Goal: Information Seeking & Learning: Compare options

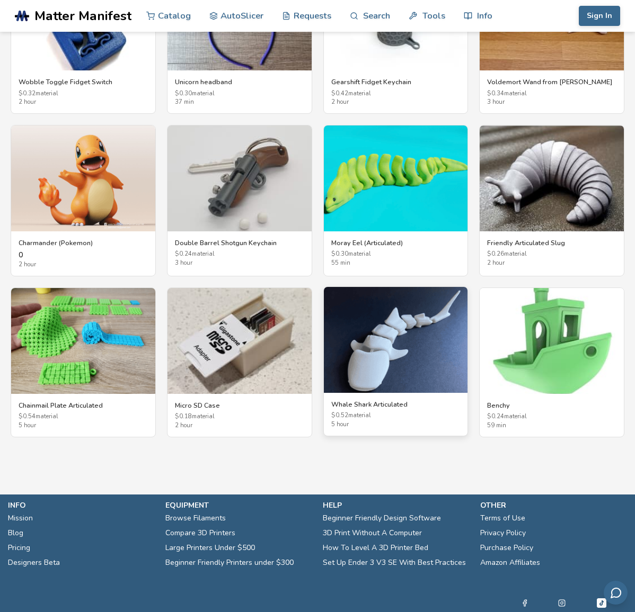
scroll to position [1785, 0]
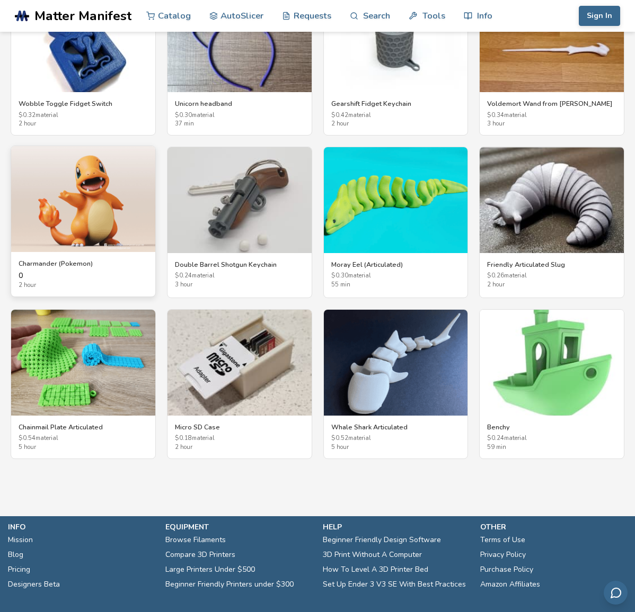
click at [128, 222] on img at bounding box center [83, 199] width 144 height 106
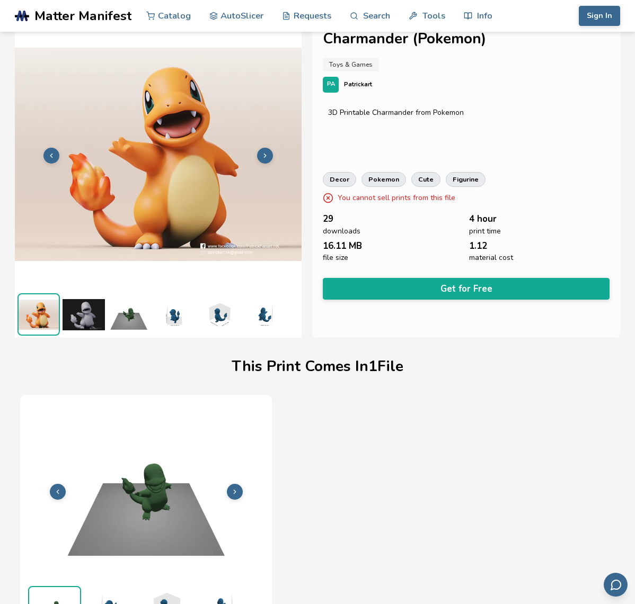
scroll to position [4, 0]
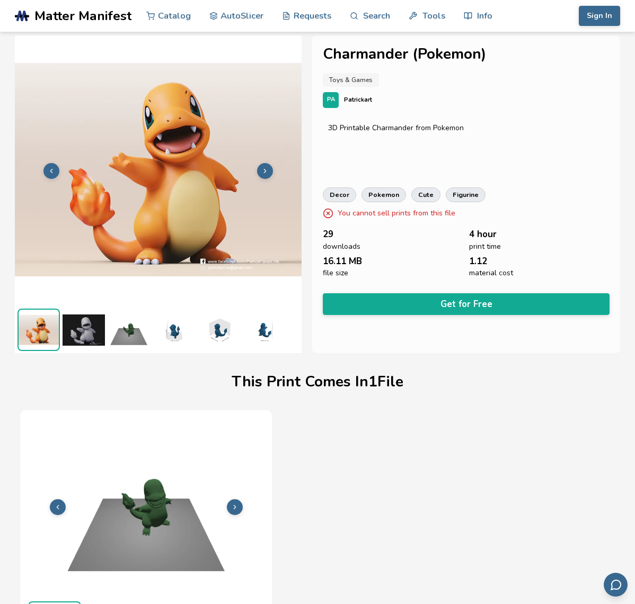
click at [97, 336] on img at bounding box center [83, 330] width 42 height 42
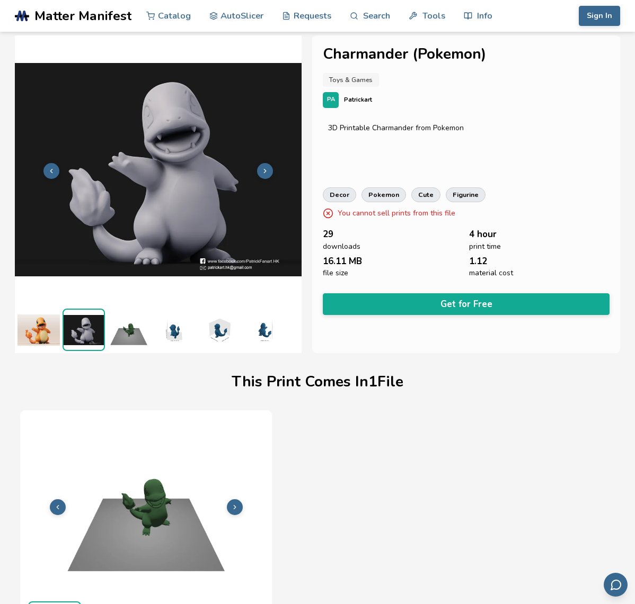
click at [146, 333] on img at bounding box center [129, 330] width 42 height 42
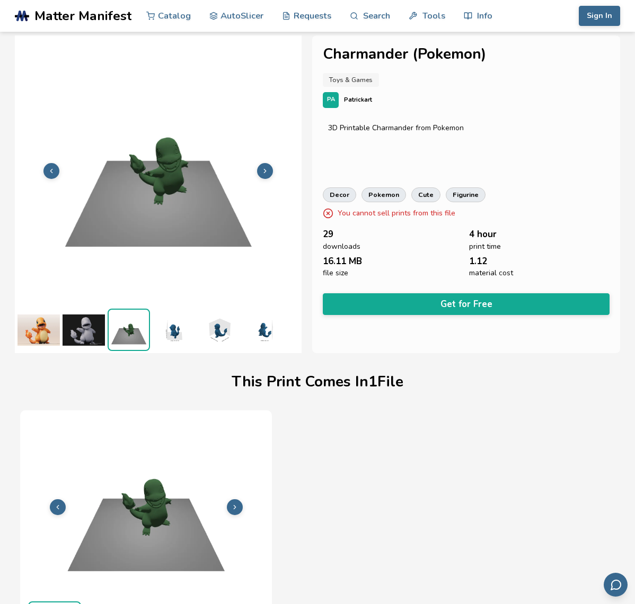
click at [164, 331] on img at bounding box center [174, 330] width 42 height 42
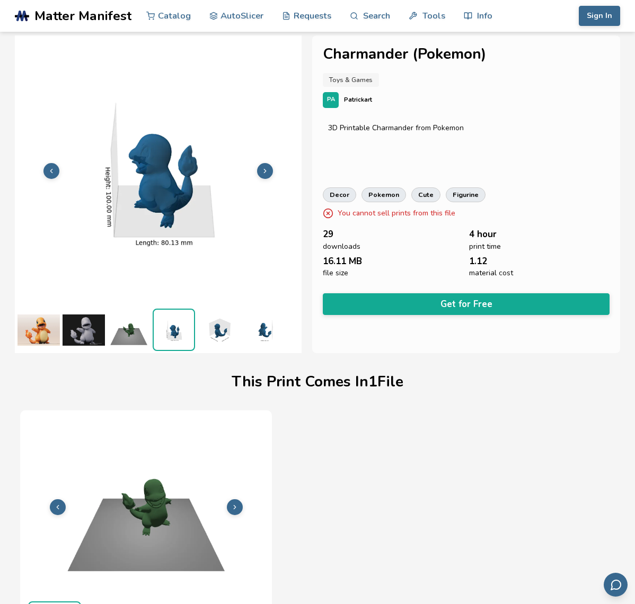
click at [210, 332] on img at bounding box center [219, 330] width 42 height 42
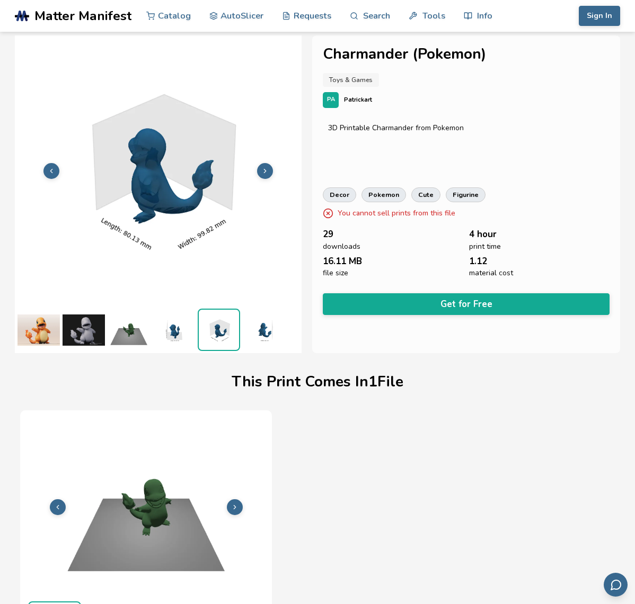
click at [264, 328] on img at bounding box center [264, 330] width 42 height 42
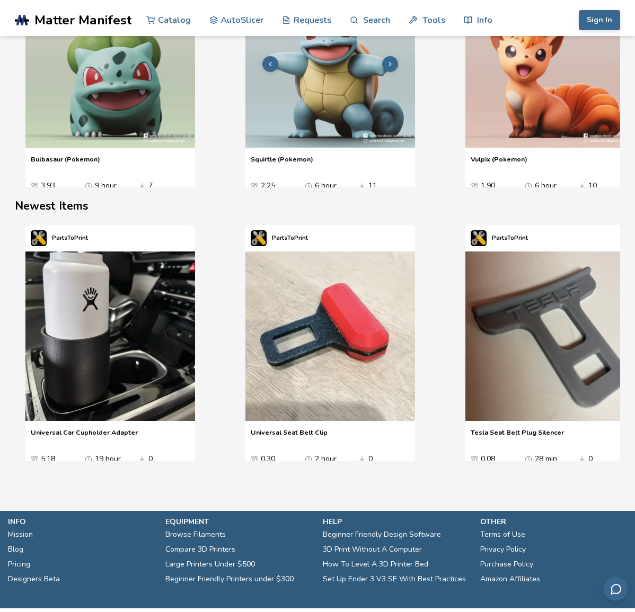
scroll to position [0, 0]
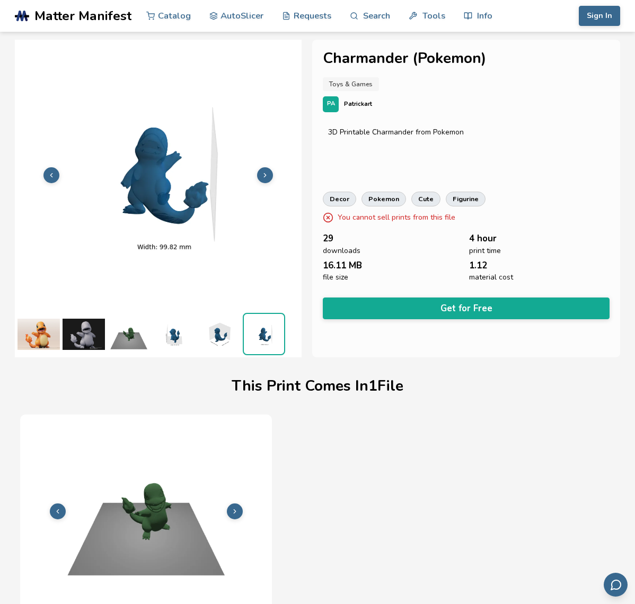
click at [52, 338] on img at bounding box center [38, 334] width 42 height 42
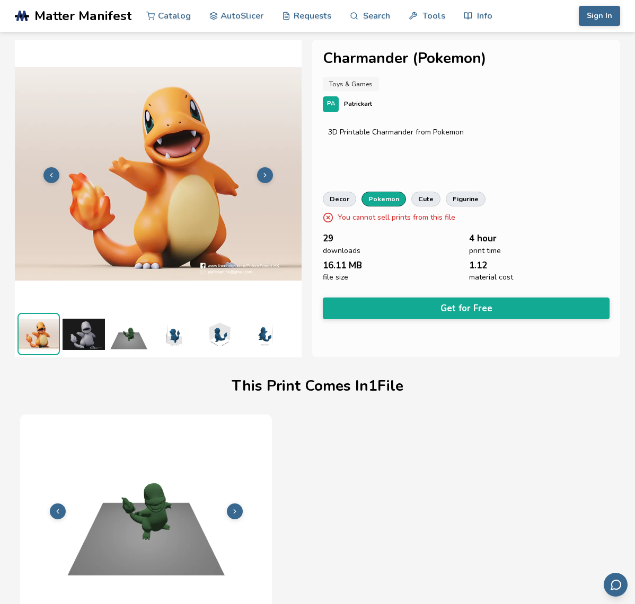
click at [373, 201] on link "pokemon" at bounding box center [383, 199] width 44 height 15
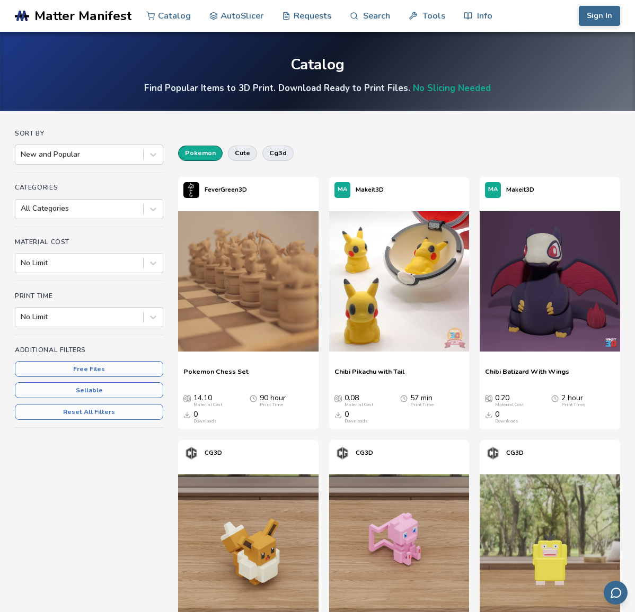
click at [74, 16] on span "Matter Manifest" at bounding box center [82, 15] width 97 height 15
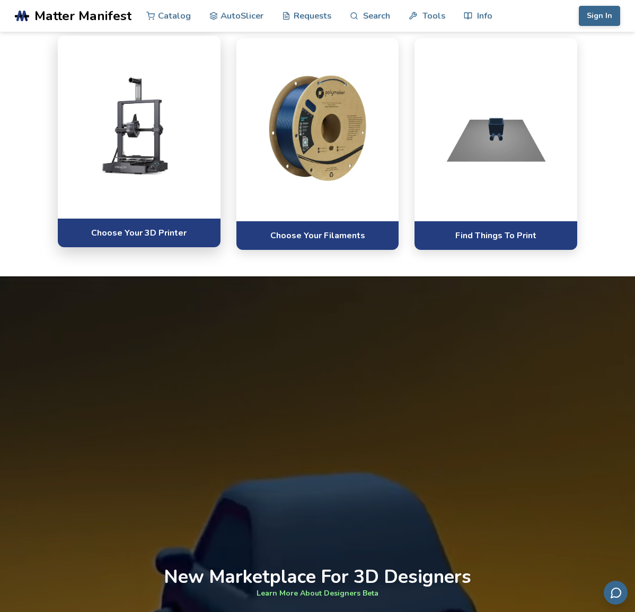
click at [145, 218] on div at bounding box center [139, 126] width 163 height 183
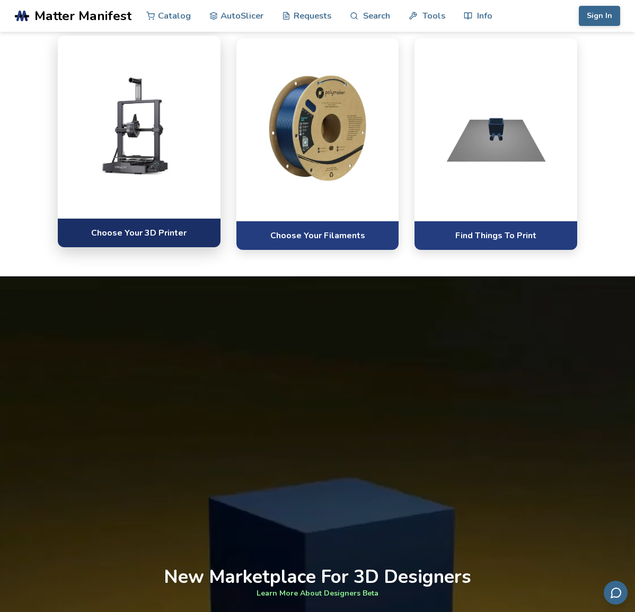
click at [130, 247] on link "Choose Your 3D Printer" at bounding box center [139, 232] width 163 height 29
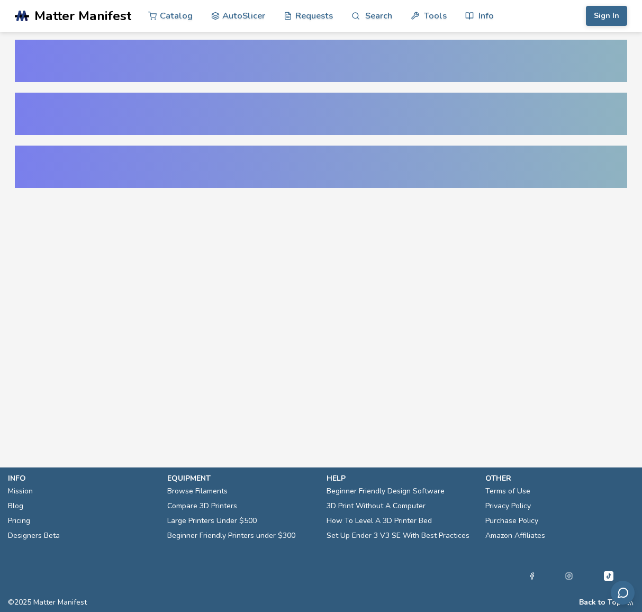
select select "**********"
